Goal: Find specific fact: Find specific fact

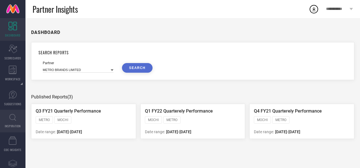
click at [14, 113] on link "INSPIRATION" at bounding box center [12, 121] width 25 height 23
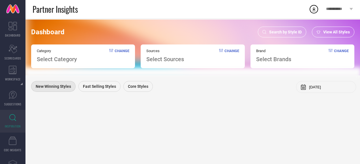
click at [264, 31] on icon at bounding box center [264, 32] width 4 height 4
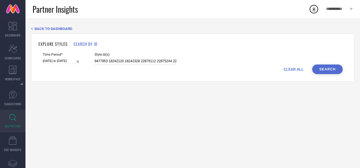
click at [147, 62] on input "9477953 18242120 18242328 22875112 22875244 22875702 22875712 22875804 22875818…" at bounding box center [135, 61] width 82 height 7
paste input "18242176 22875330 22875796 22875780 29433474 11991120 119913"
type input "18242176 22875330 22875796 22875780 29433474 11991120 11991354"
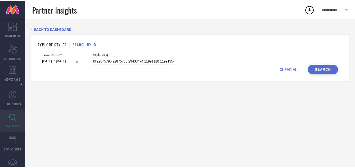
scroll to position [0, 0]
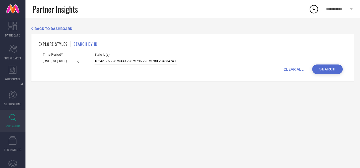
click at [319, 69] on button "Search" at bounding box center [327, 69] width 31 height 10
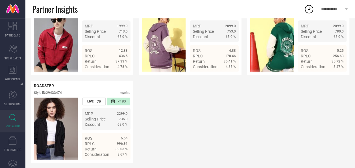
scroll to position [233, 0]
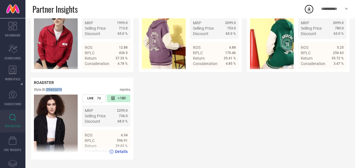
drag, startPoint x: 65, startPoint y: 90, endPoint x: 46, endPoint y: 90, distance: 18.9
click at [46, 90] on div "Style ID: 29433474 myntra" at bounding box center [82, 91] width 97 height 7
copy div "29433474"
